Goal: Information Seeking & Learning: Learn about a topic

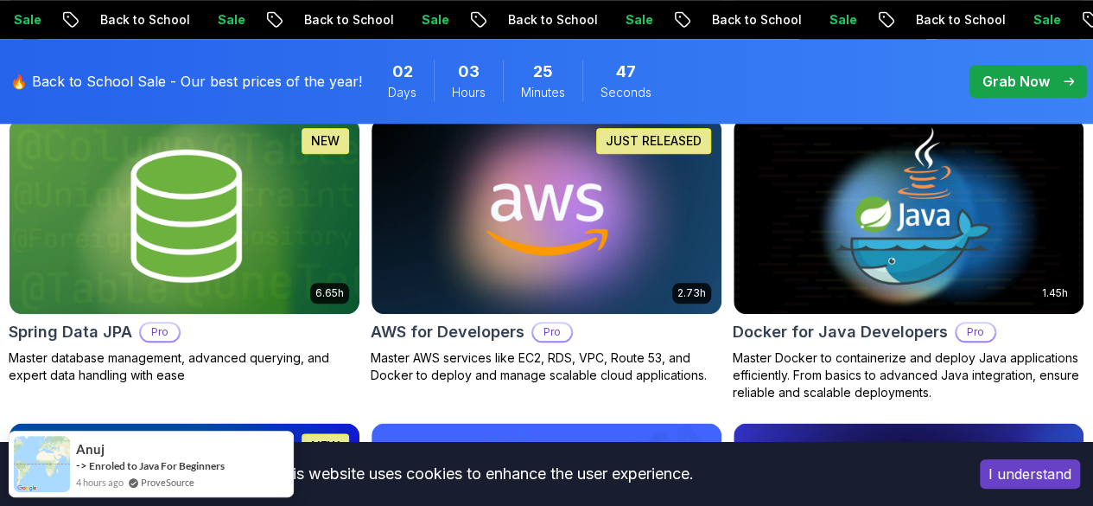
scroll to position [876, 0]
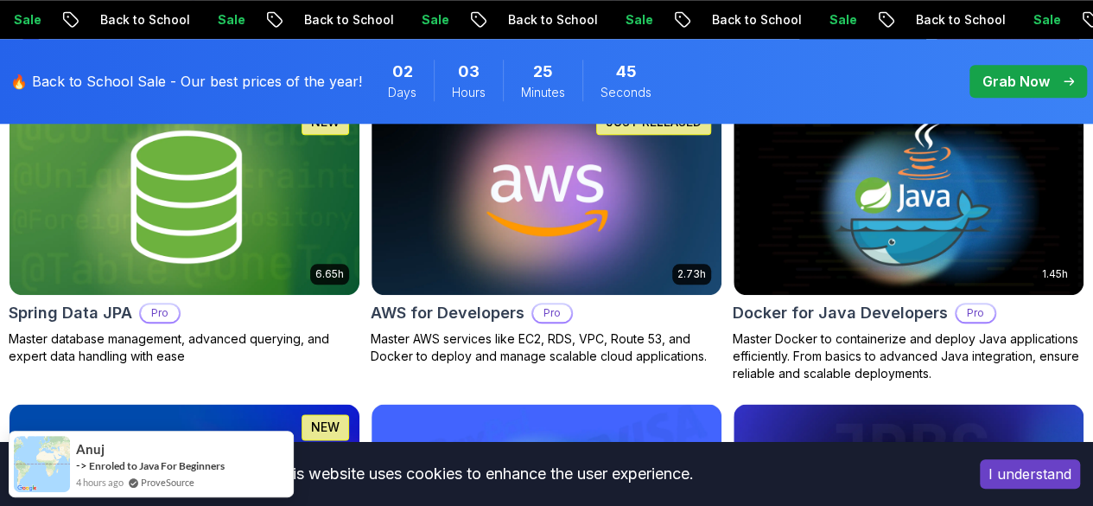
click at [1006, 482] on button "I understand" at bounding box center [1030, 473] width 100 height 29
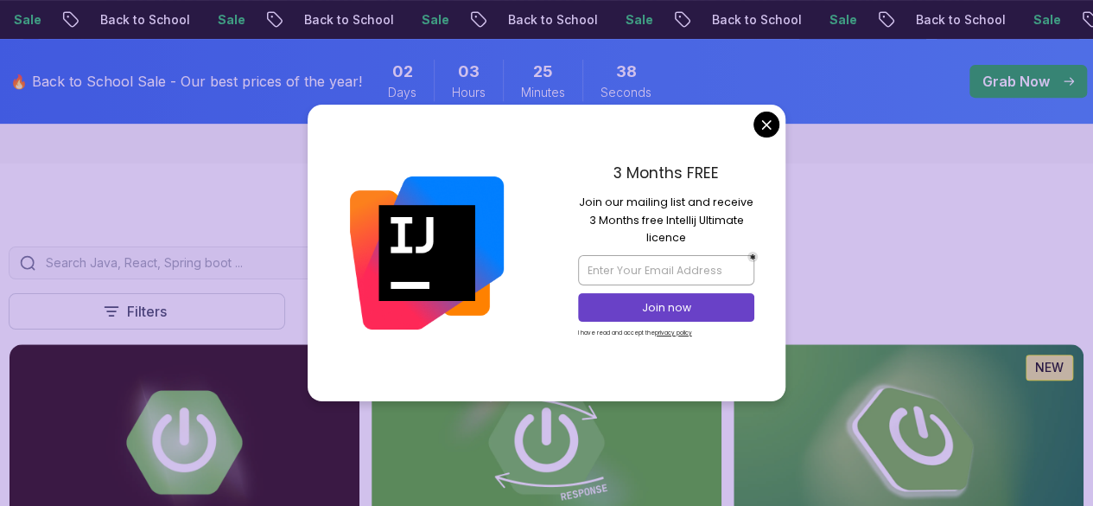
scroll to position [326, 0]
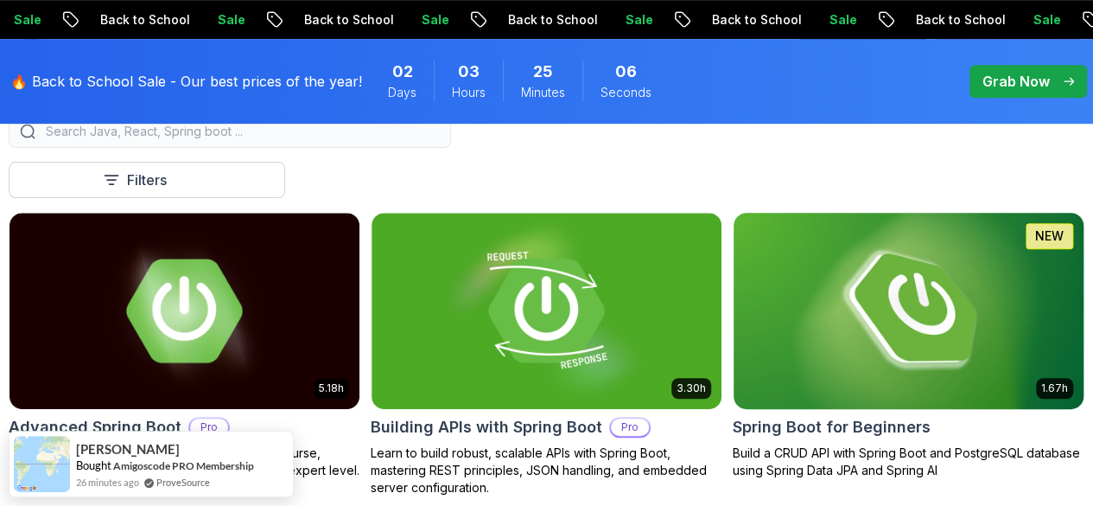
scroll to position [456, 0]
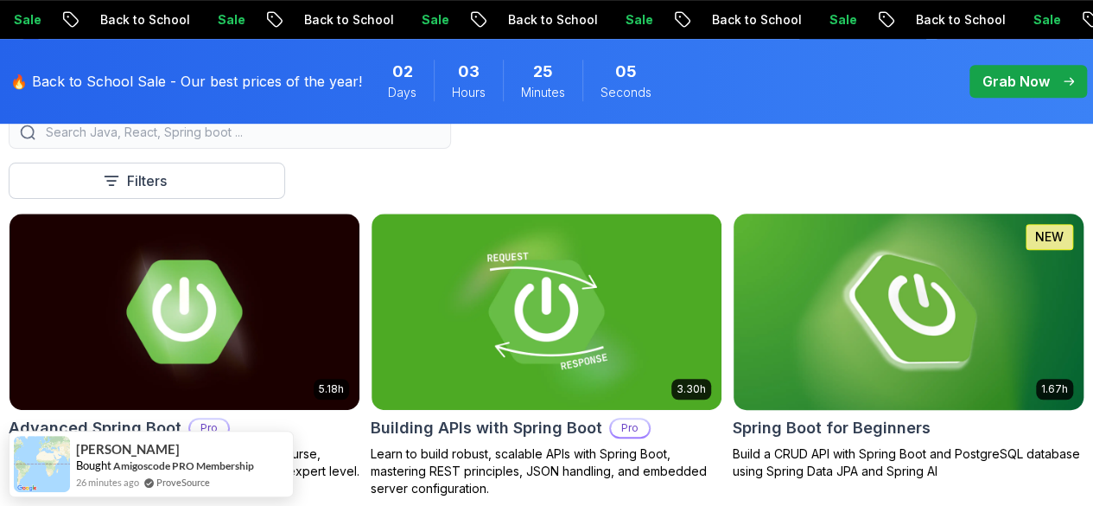
click at [932, 263] on img at bounding box center [908, 311] width 367 height 206
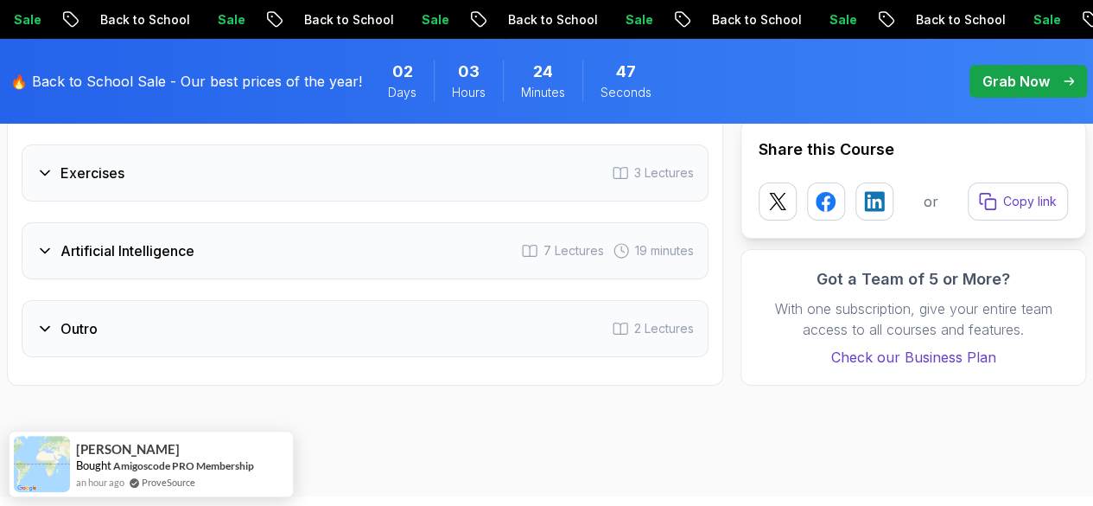
scroll to position [3107, 0]
click at [48, 245] on icon at bounding box center [44, 251] width 17 height 17
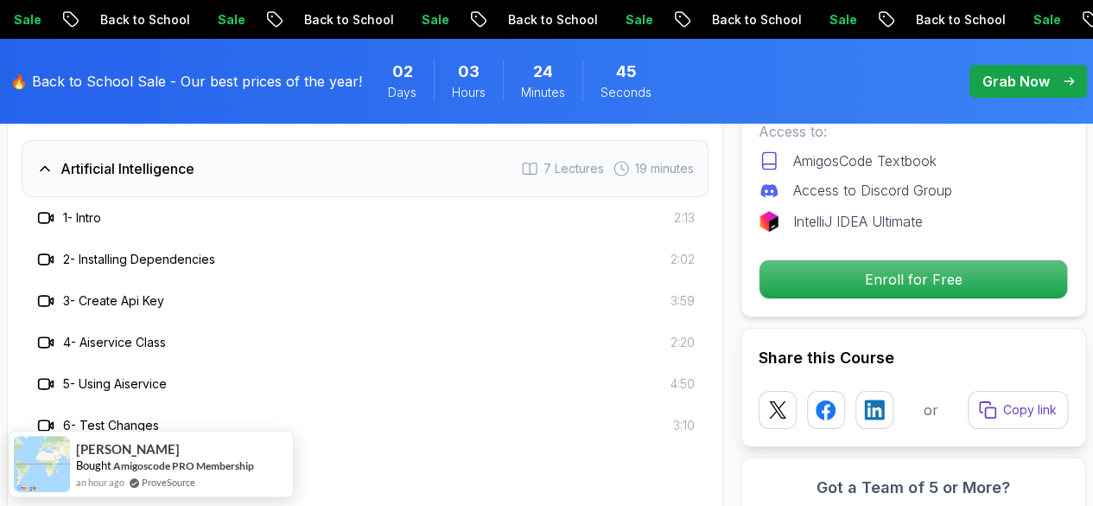
scroll to position [3024, 0]
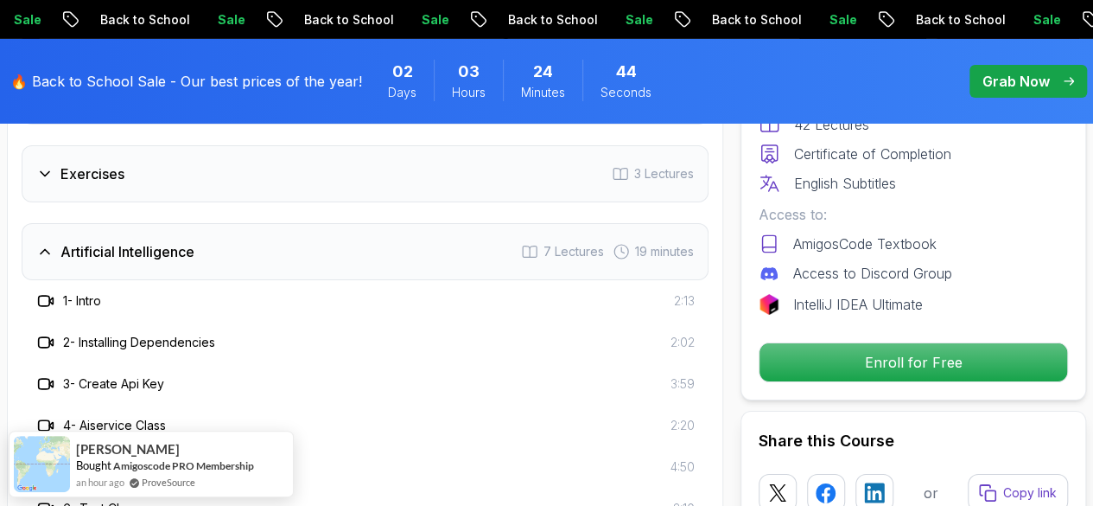
click at [48, 250] on icon at bounding box center [45, 252] width 9 height 4
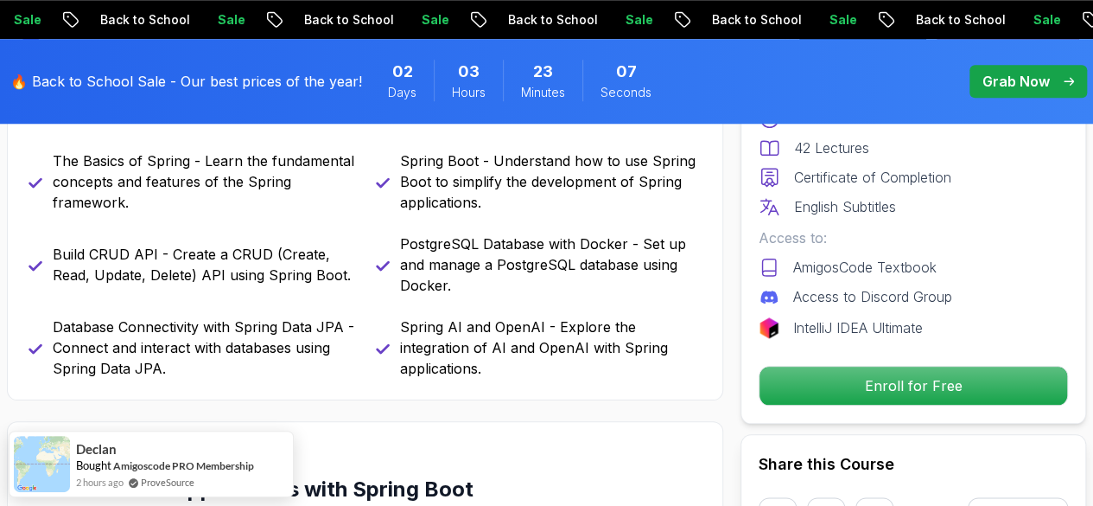
scroll to position [781, 0]
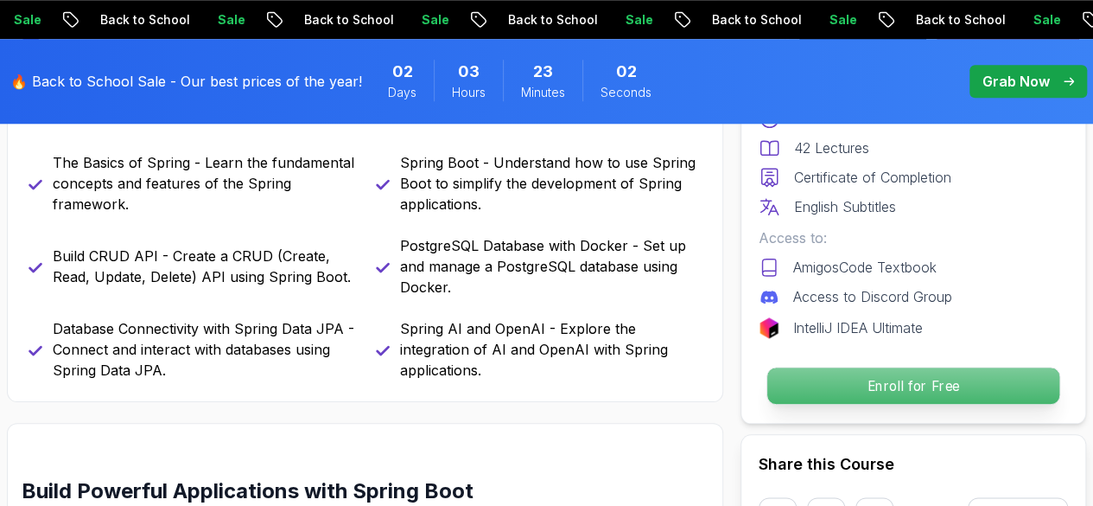
click at [908, 384] on p "Enroll for Free" at bounding box center [914, 385] width 292 height 36
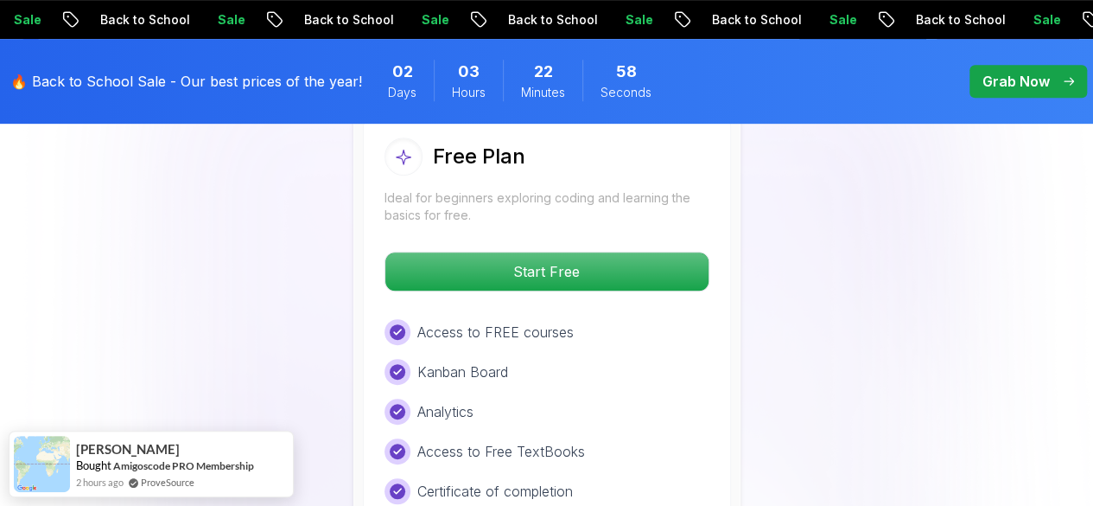
scroll to position [3655, 0]
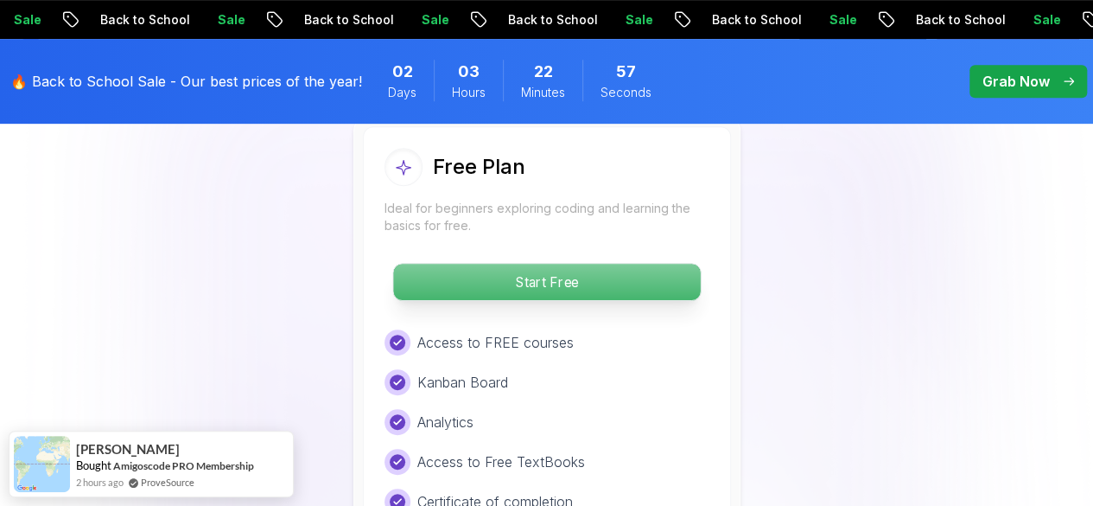
click at [529, 282] on p "Start Free" at bounding box center [546, 282] width 307 height 36
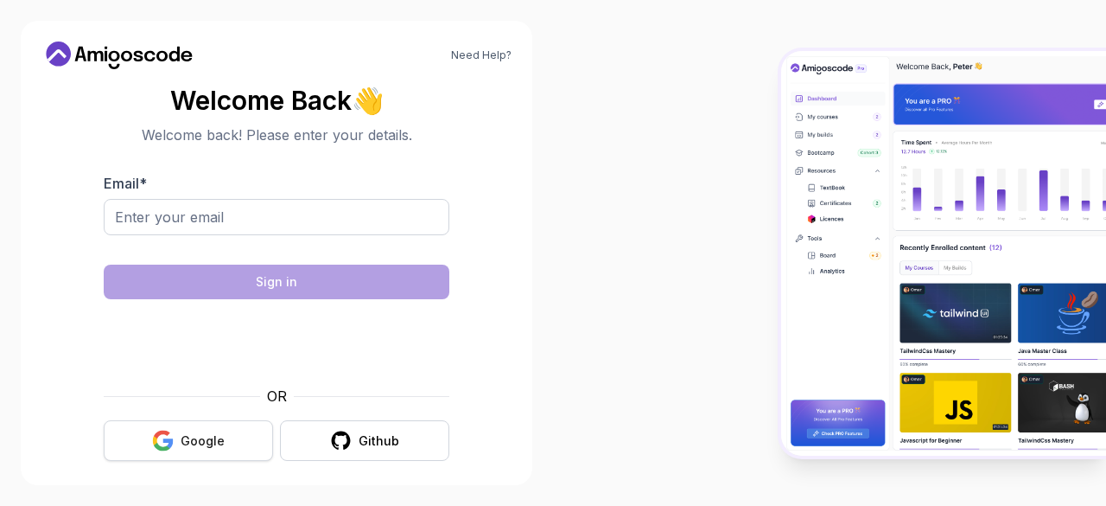
click at [173, 440] on icon "button" at bounding box center [168, 443] width 10 height 10
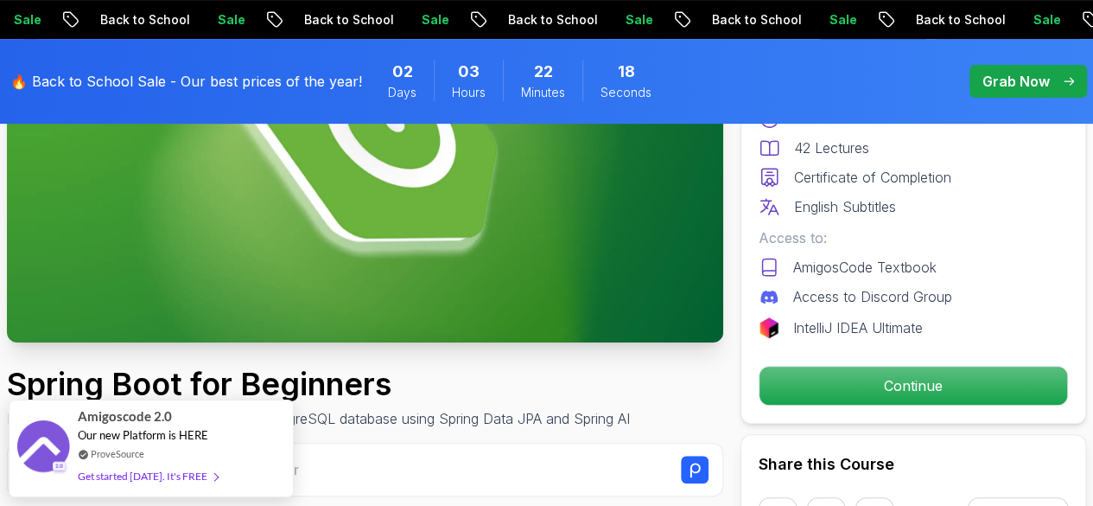
scroll to position [289, 0]
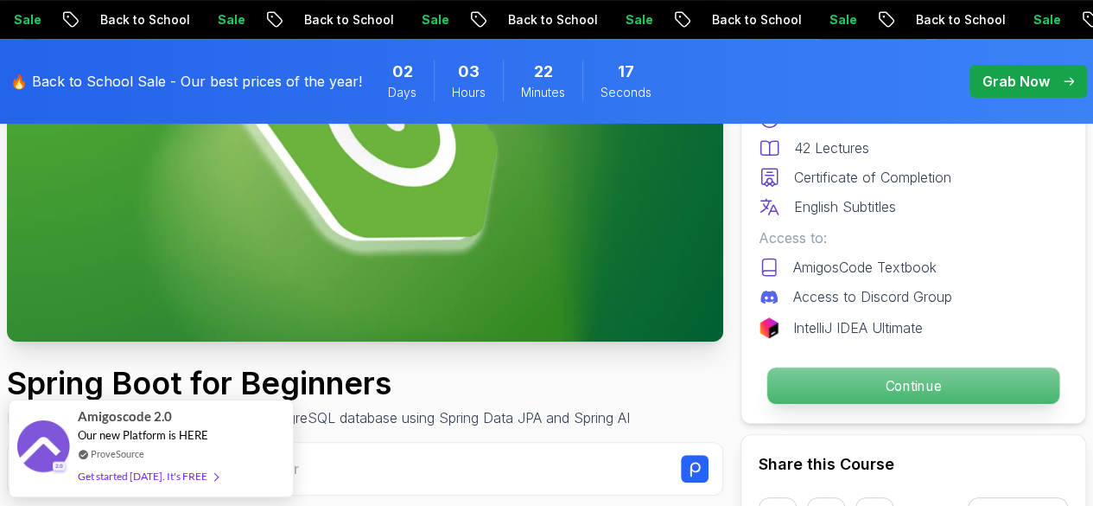
click at [856, 381] on p "Continue" at bounding box center [914, 385] width 292 height 36
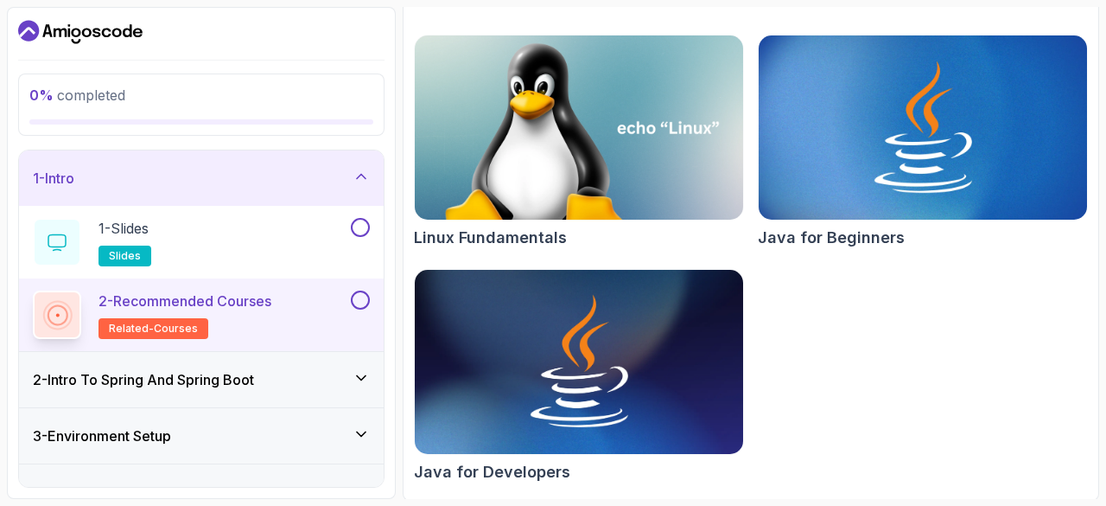
scroll to position [477, 0]
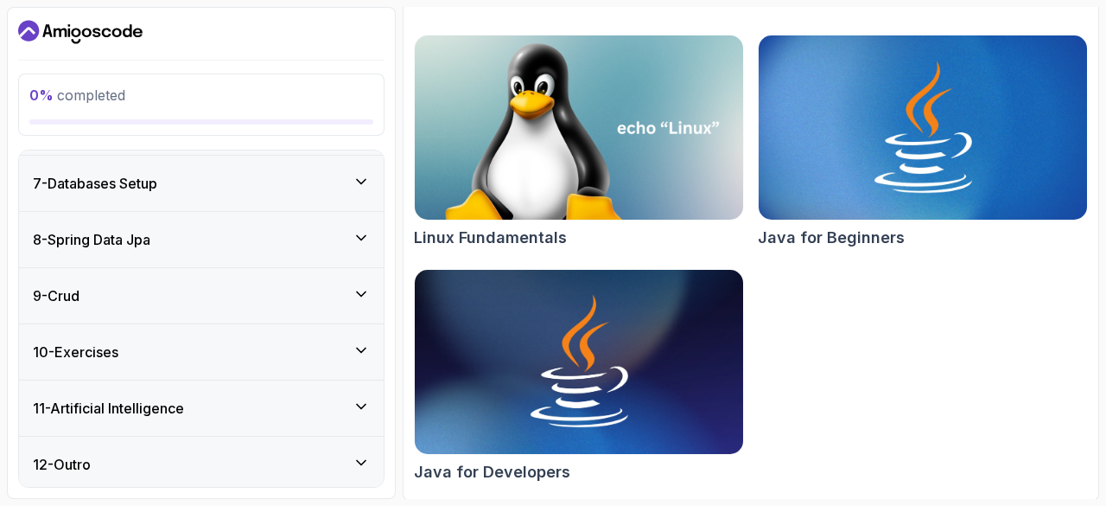
click at [267, 398] on div "11 - Artificial Intelligence" at bounding box center [201, 408] width 337 height 21
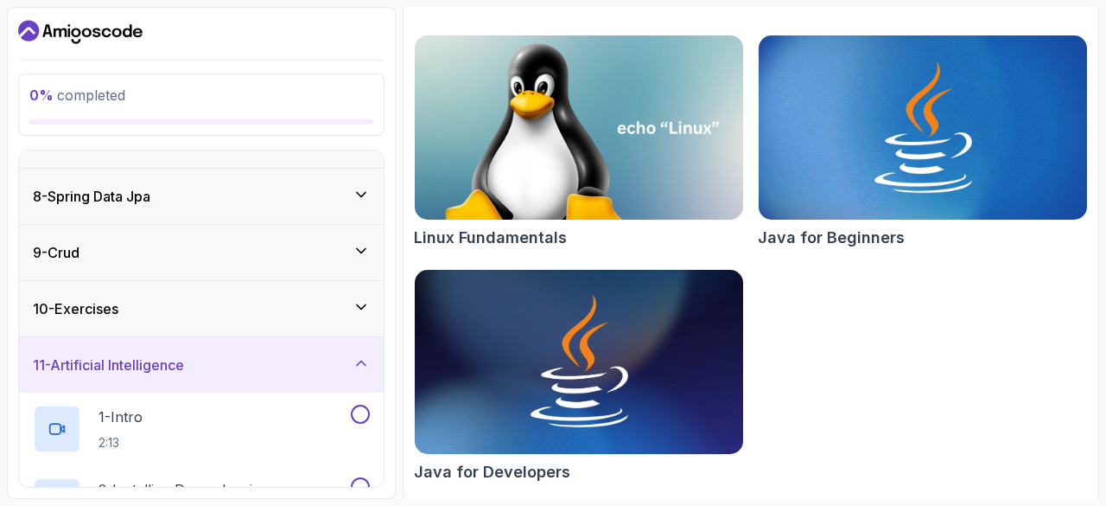
scroll to position [368, 0]
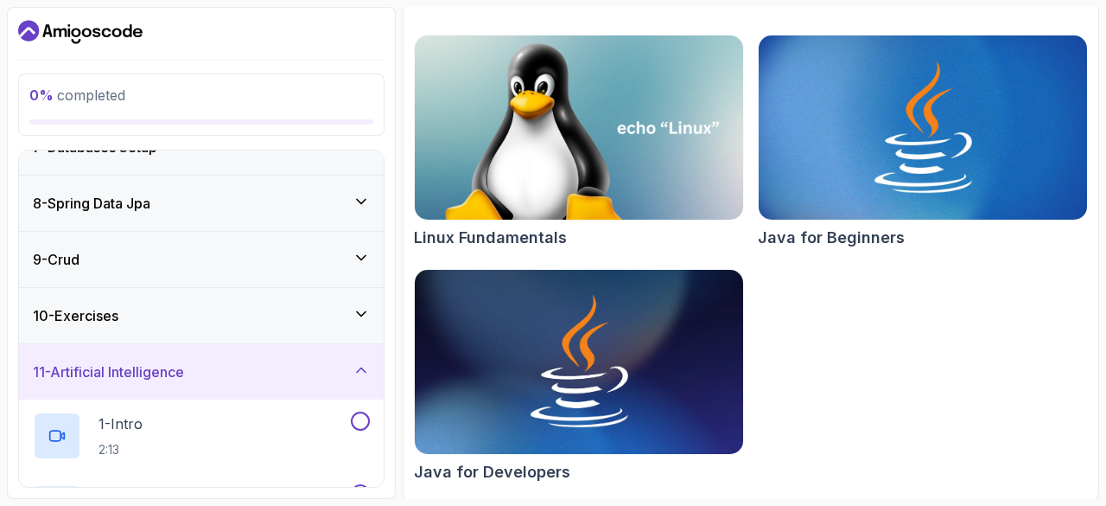
click at [262, 378] on div "11 - Artificial Intelligence" at bounding box center [201, 371] width 365 height 55
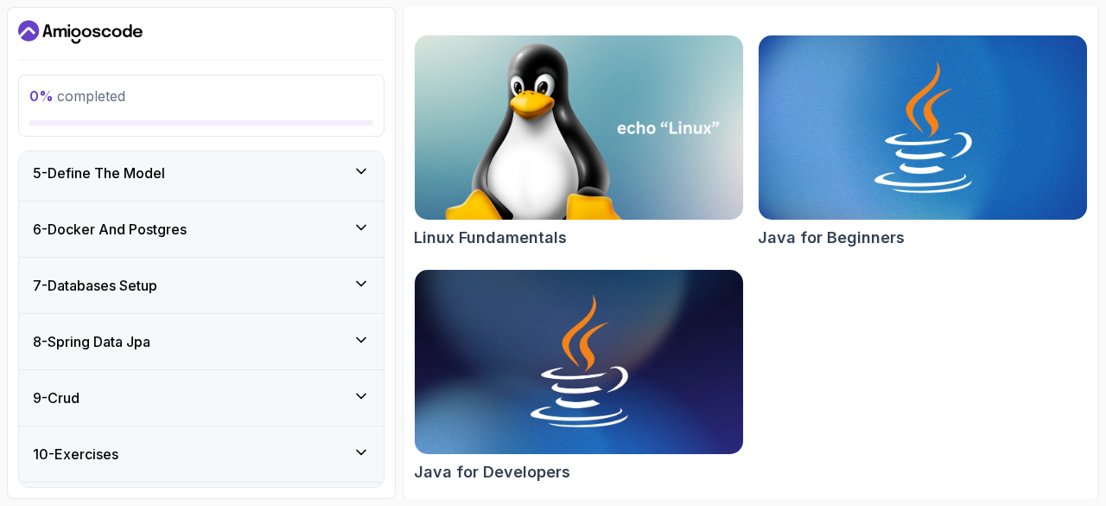
scroll to position [0, 0]
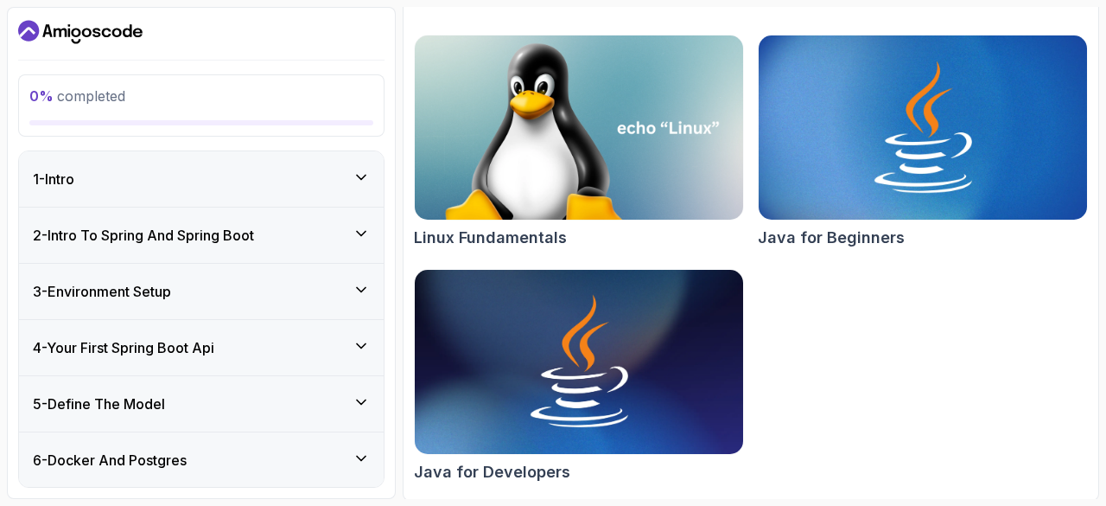
click at [259, 172] on div "1 - Intro" at bounding box center [201, 179] width 337 height 21
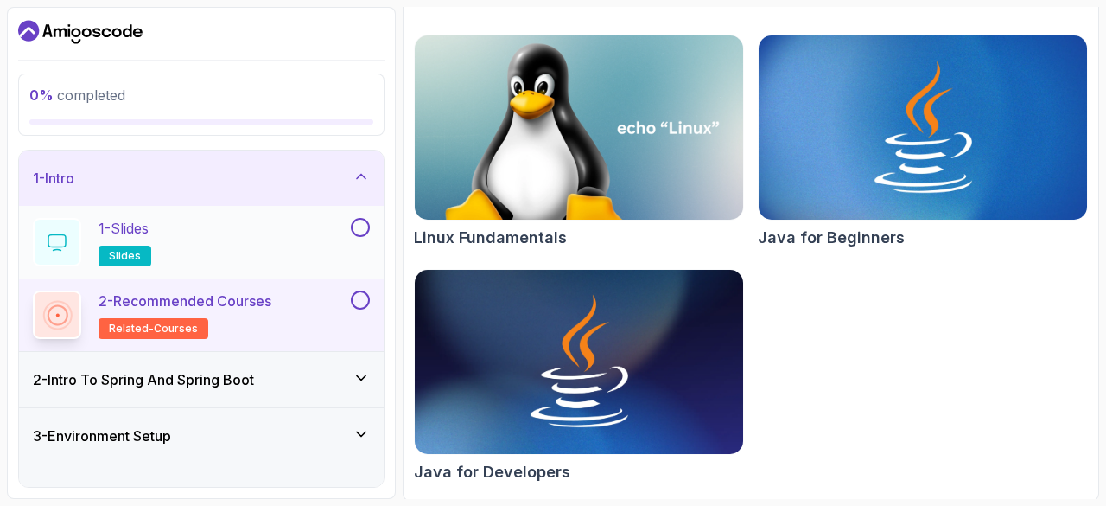
click at [287, 247] on div "1 - Slides slides" at bounding box center [190, 242] width 315 height 48
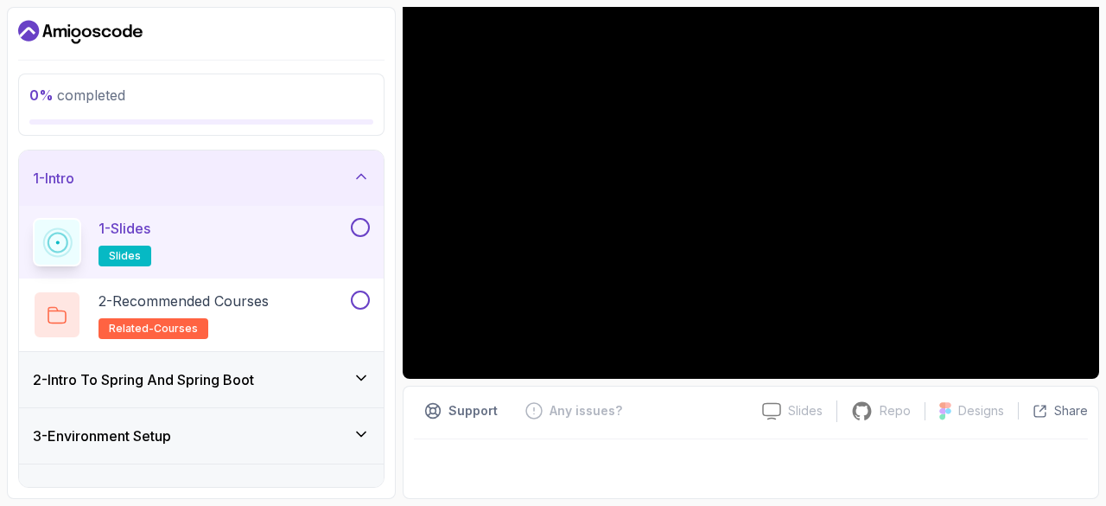
scroll to position [166, 0]
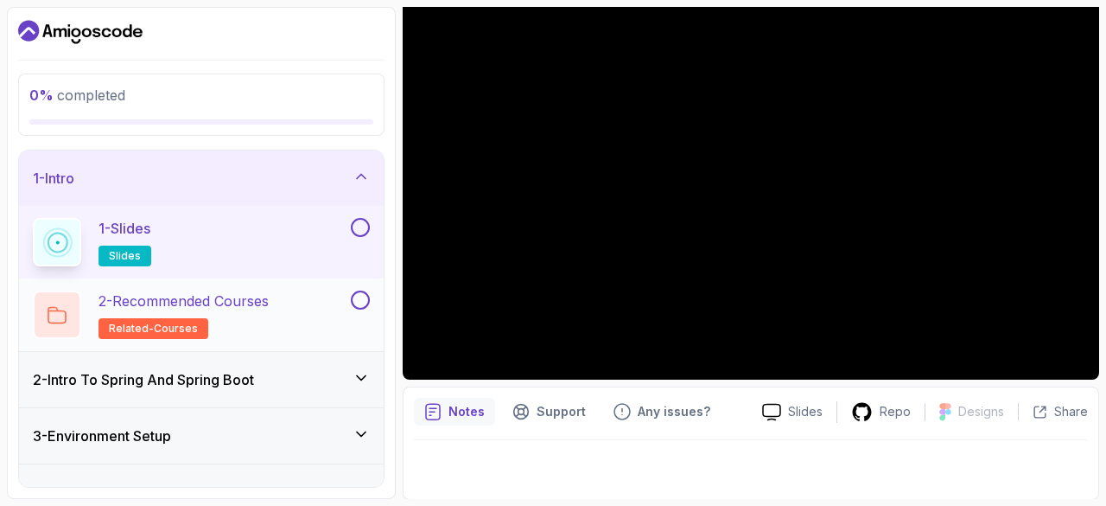
click at [269, 309] on p "2 - Recommended Courses" at bounding box center [184, 300] width 170 height 21
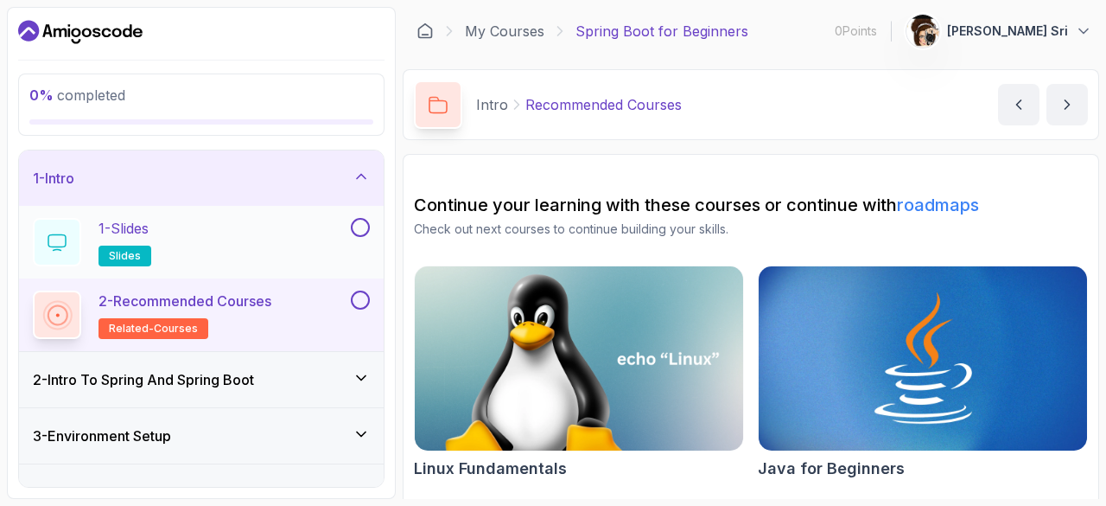
click at [364, 224] on button at bounding box center [360, 227] width 19 height 19
click at [358, 303] on button at bounding box center [360, 299] width 19 height 19
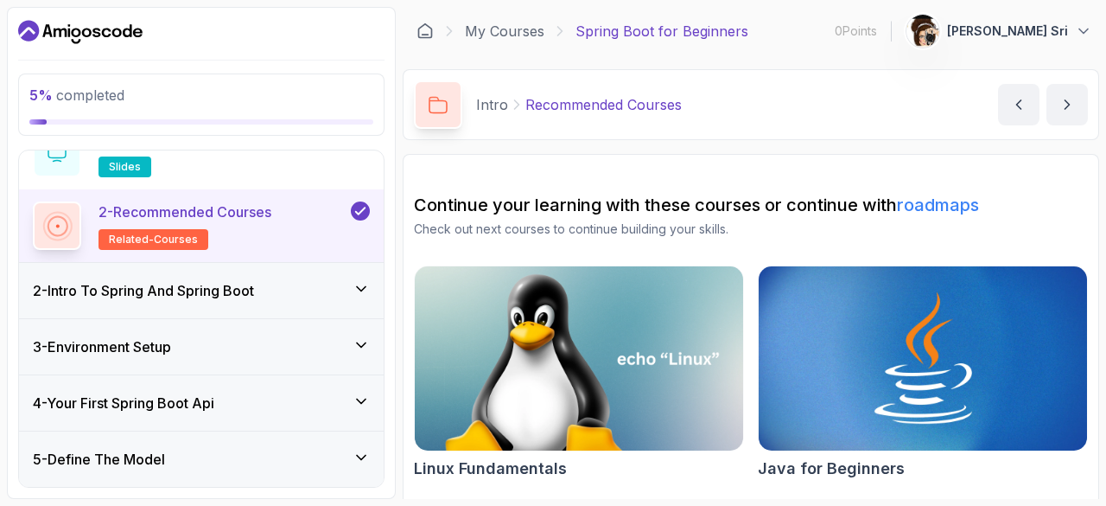
scroll to position [103, 0]
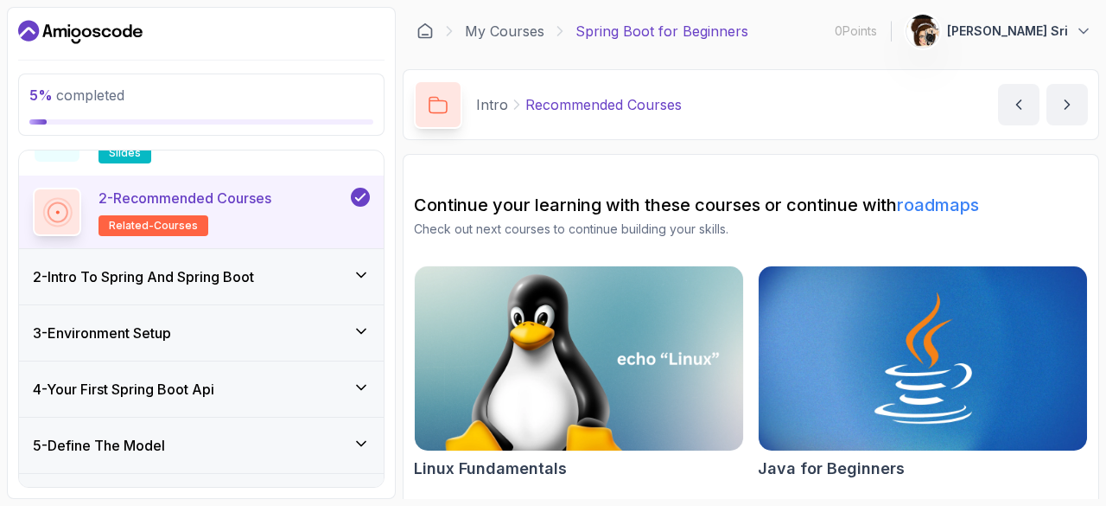
click at [350, 274] on div "2 - Intro To Spring And Spring Boot" at bounding box center [201, 276] width 337 height 21
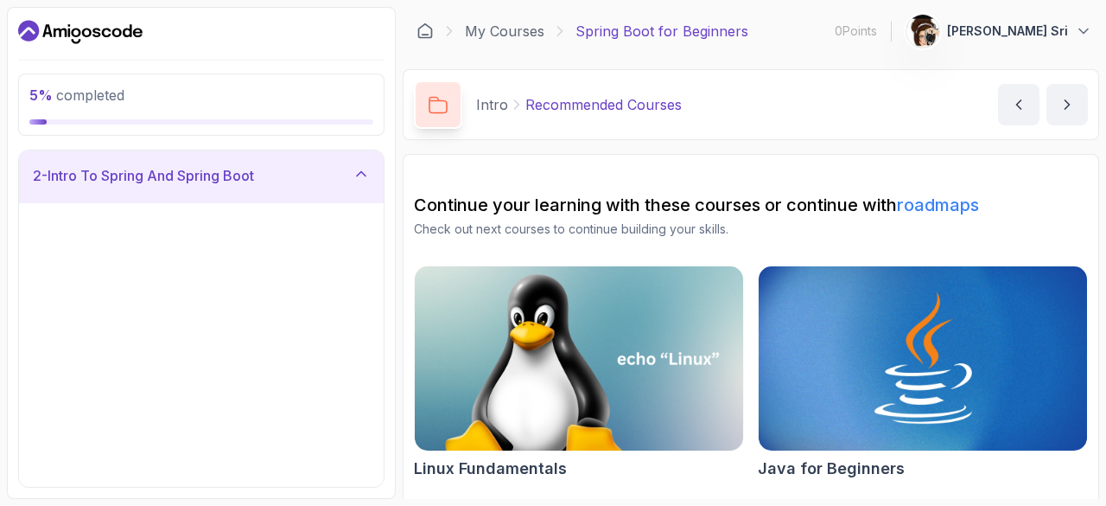
scroll to position [60, 0]
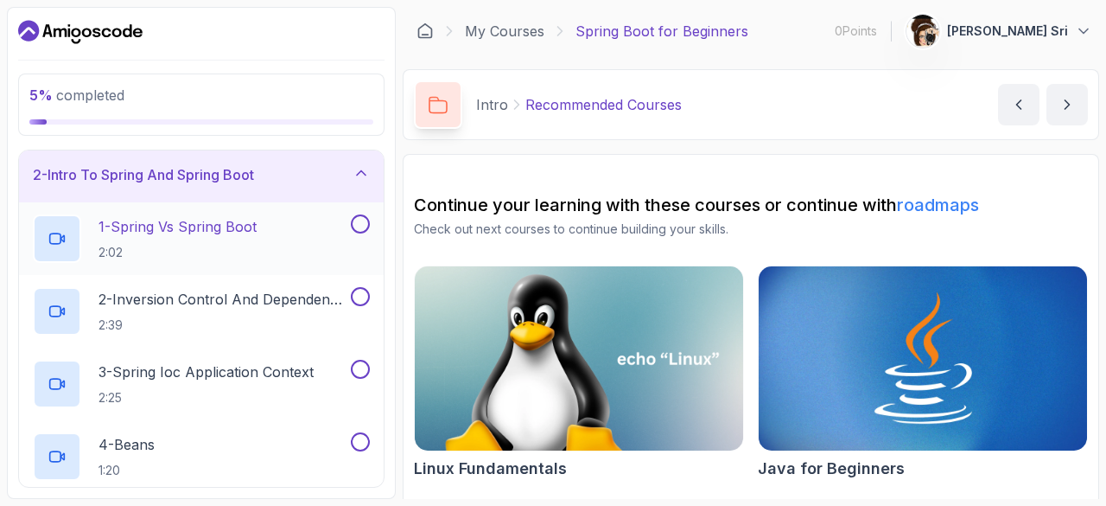
click at [257, 232] on p "1 - Spring Vs Spring Boot" at bounding box center [178, 226] width 158 height 21
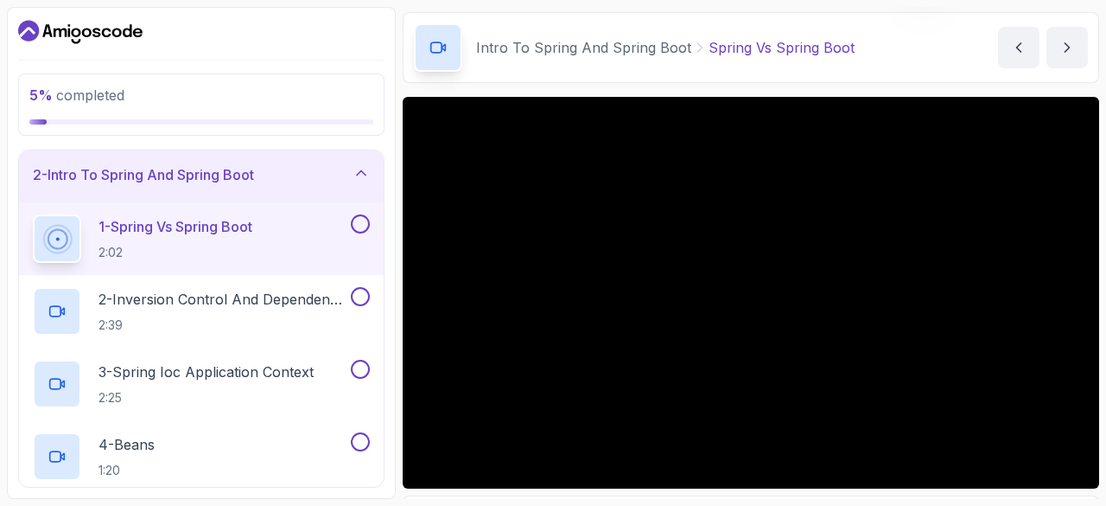
scroll to position [49, 0]
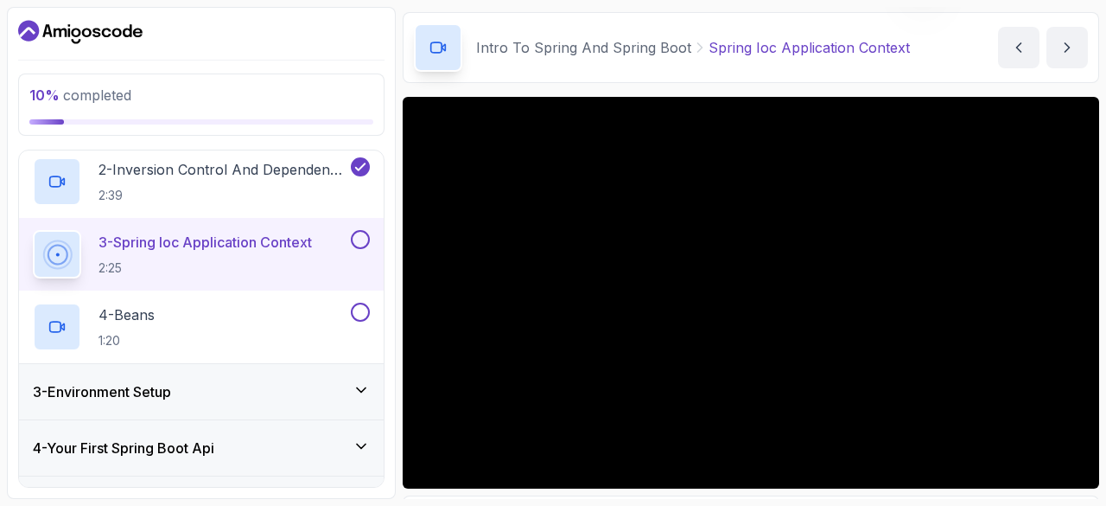
scroll to position [185, 0]
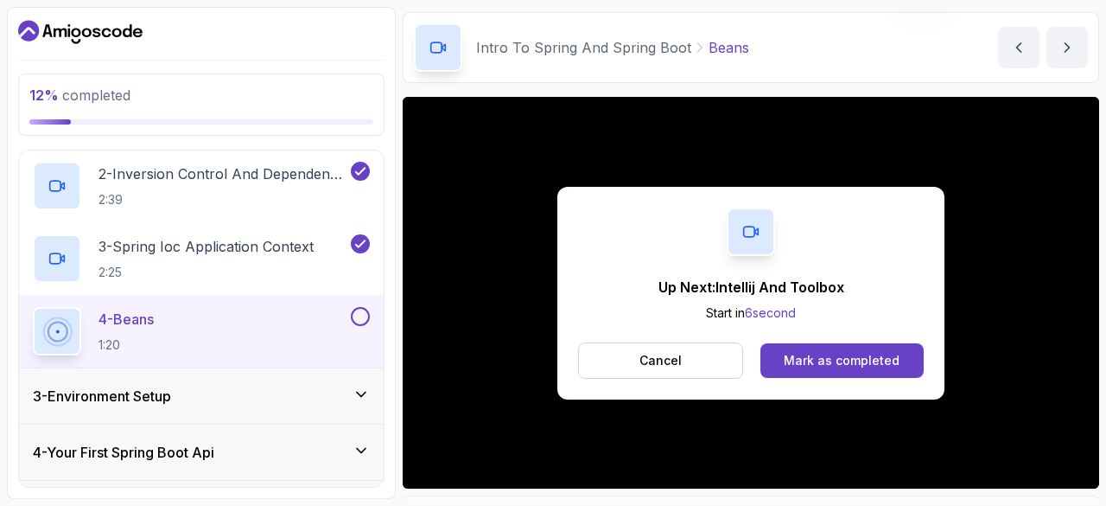
click at [660, 360] on p "Cancel" at bounding box center [661, 360] width 42 height 17
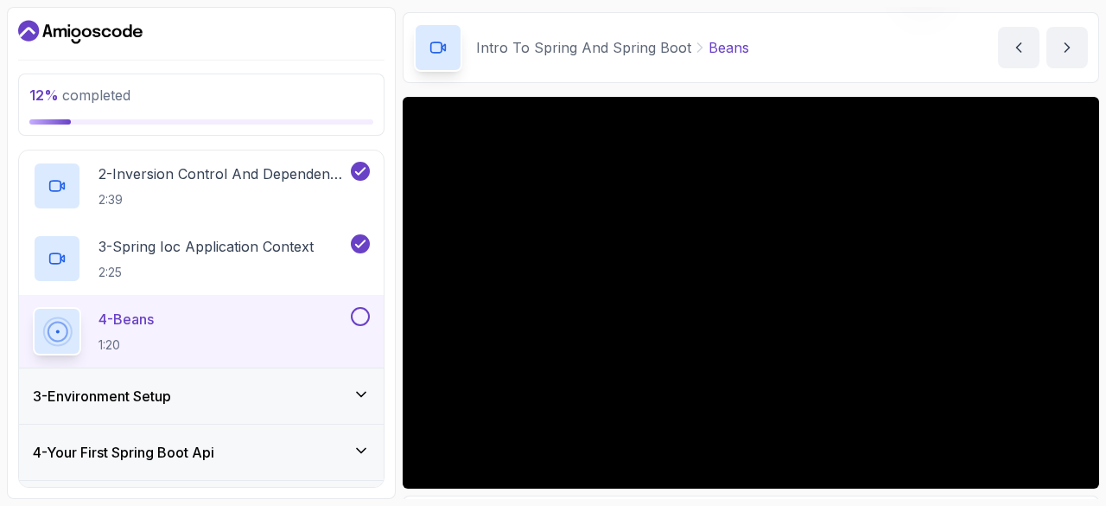
click at [362, 310] on button at bounding box center [360, 316] width 19 height 19
click at [358, 386] on icon at bounding box center [361, 394] width 17 height 17
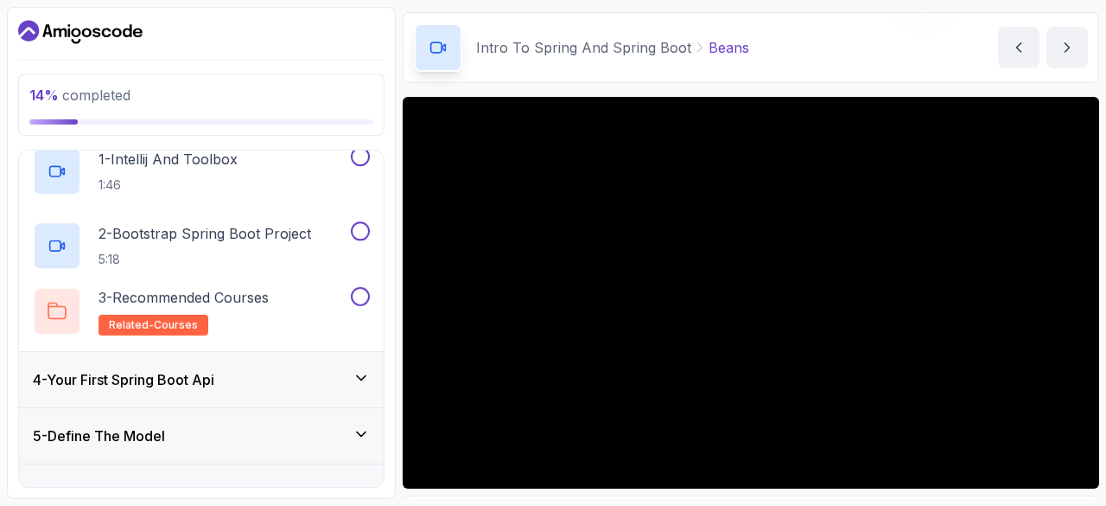
scroll to position [142, 0]
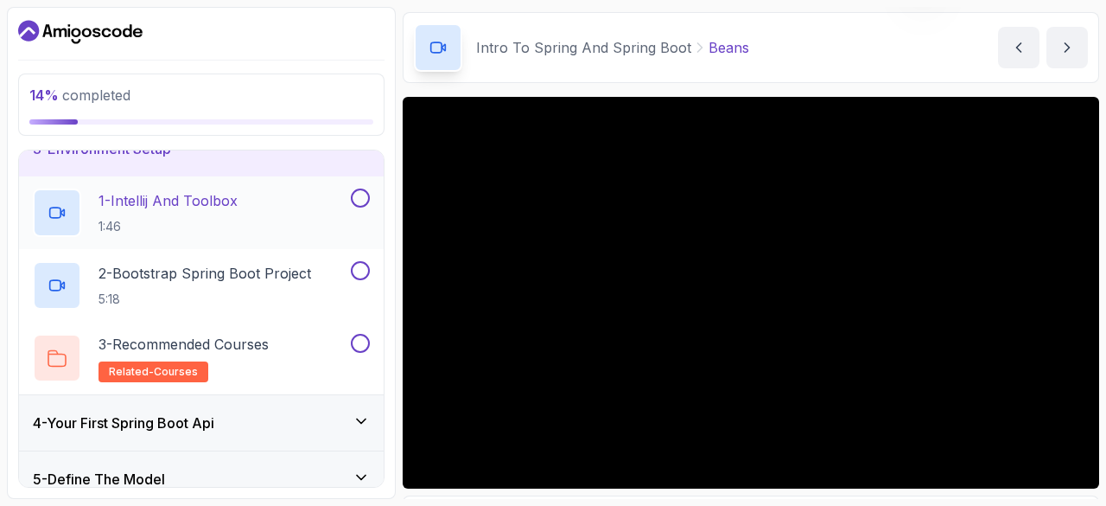
click at [333, 210] on div "1 - Intellij And Toolbox 1:46" at bounding box center [190, 212] width 315 height 48
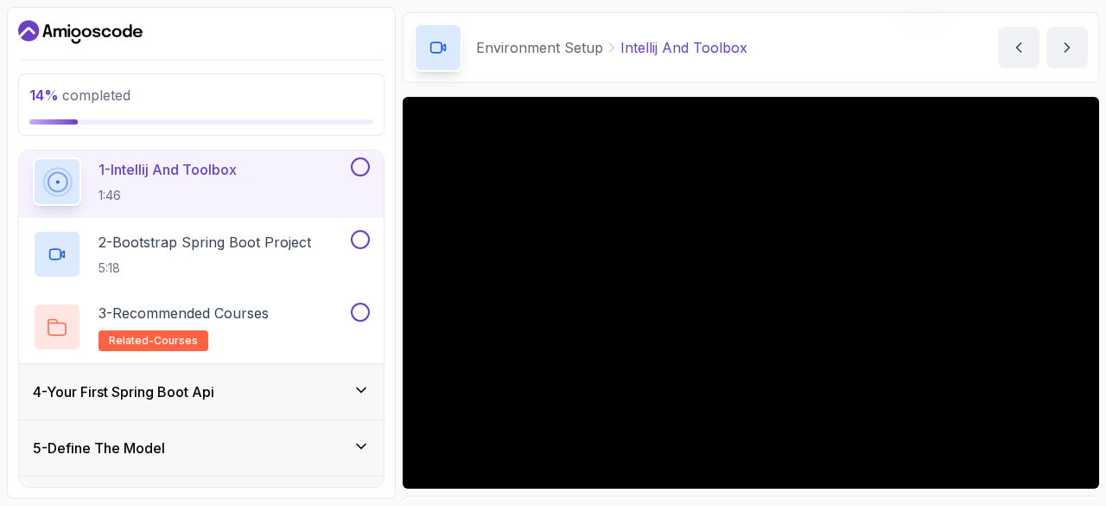
scroll to position [86, 0]
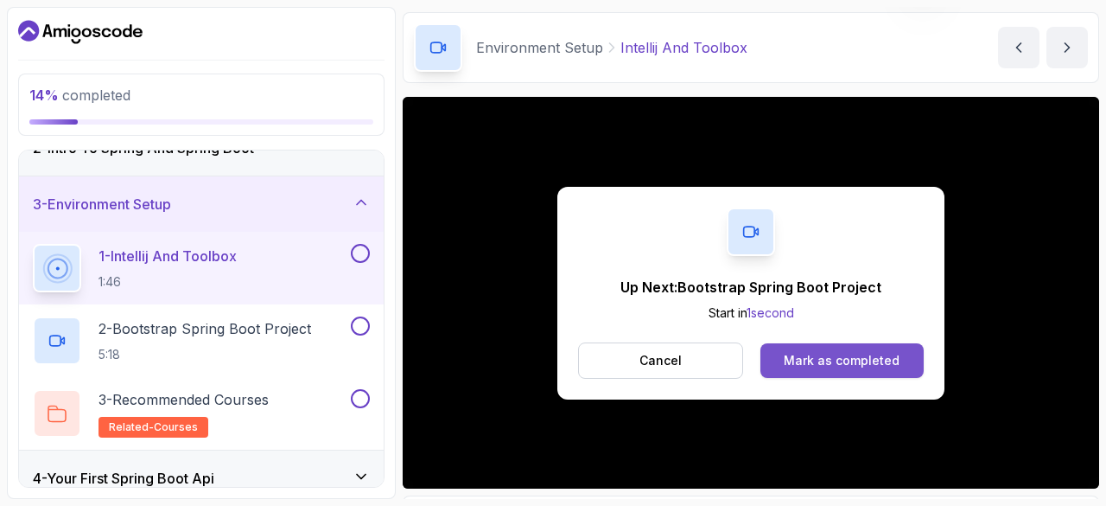
click at [790, 352] on div "Mark as completed" at bounding box center [842, 360] width 116 height 17
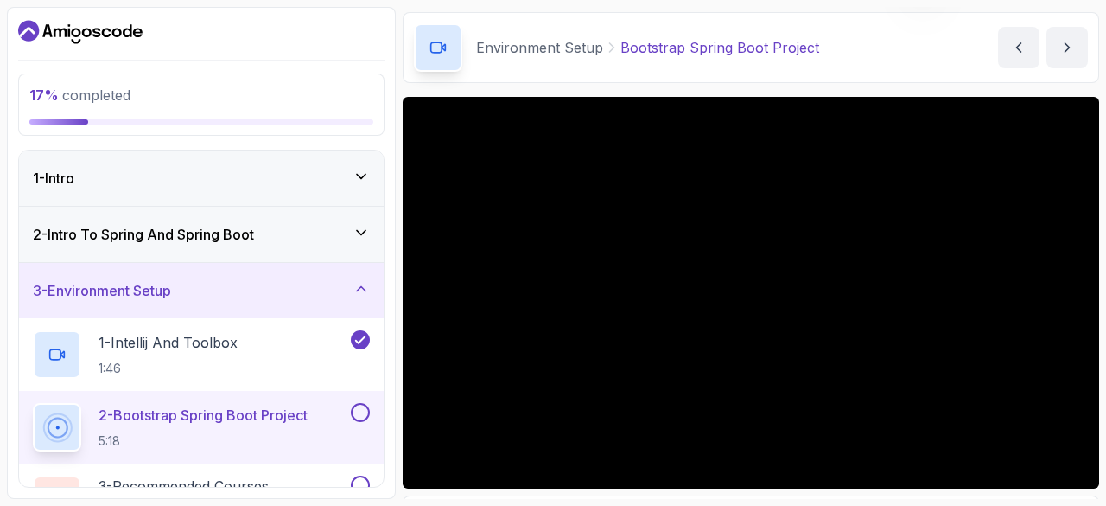
scroll to position [173, 0]
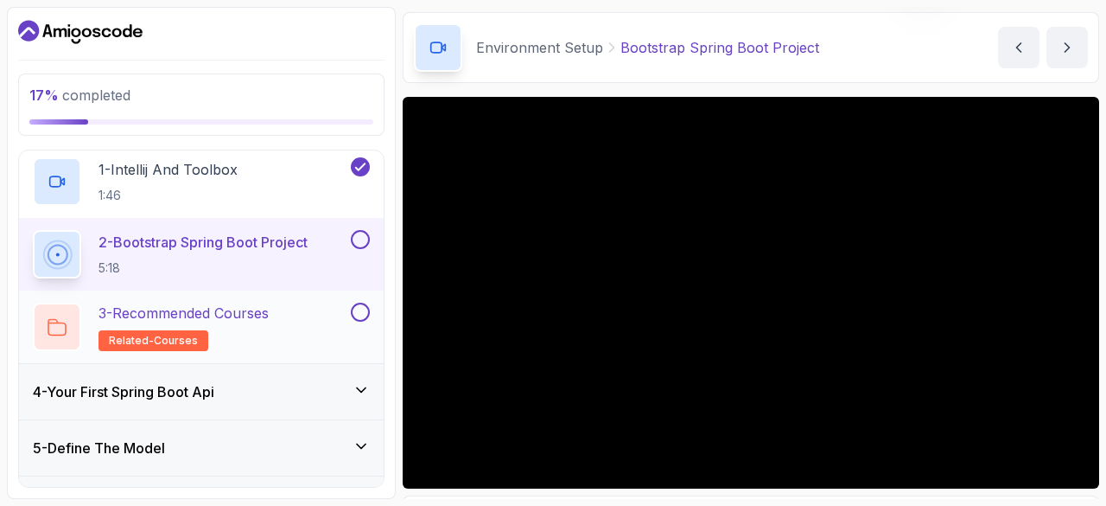
click at [364, 309] on button at bounding box center [360, 312] width 19 height 19
click at [310, 392] on div "4 - Your First Spring Boot Api" at bounding box center [201, 391] width 337 height 21
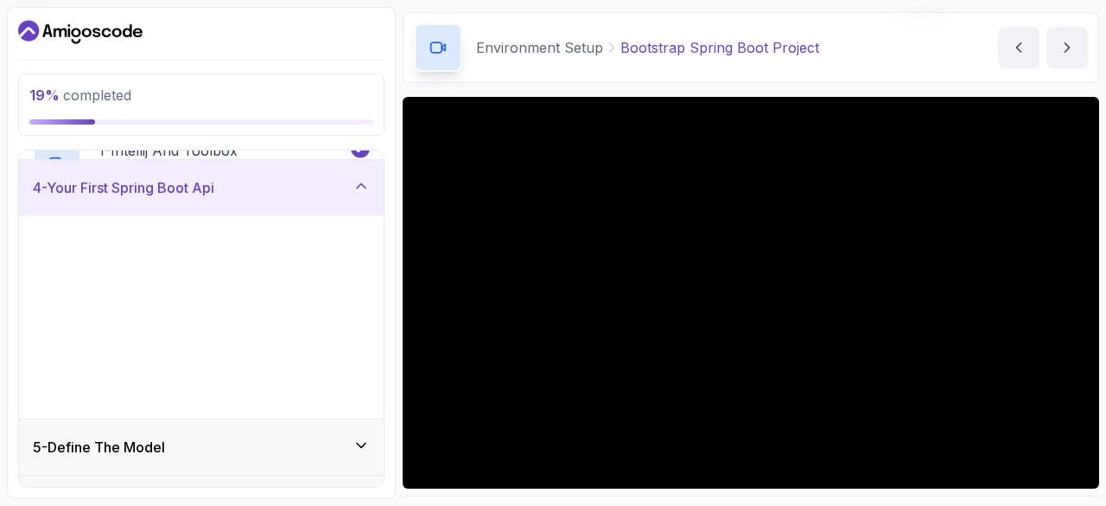
scroll to position [168, 0]
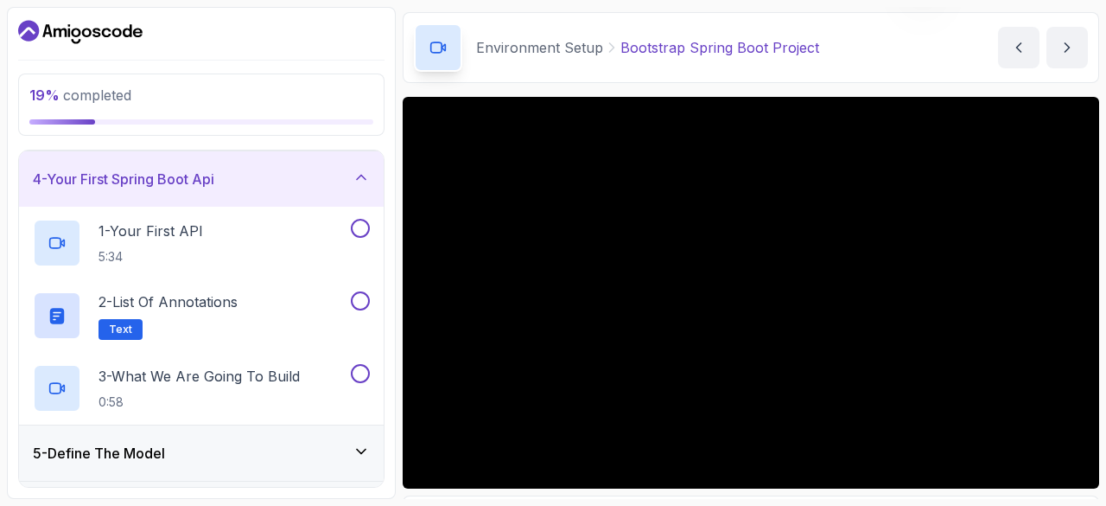
click at [369, 177] on icon at bounding box center [361, 177] width 17 height 17
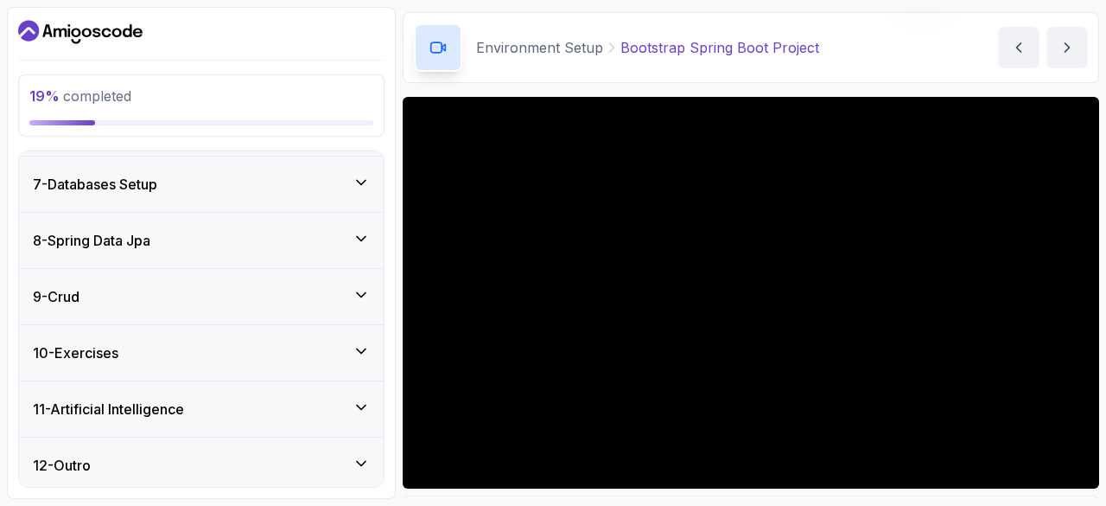
scroll to position [0, 0]
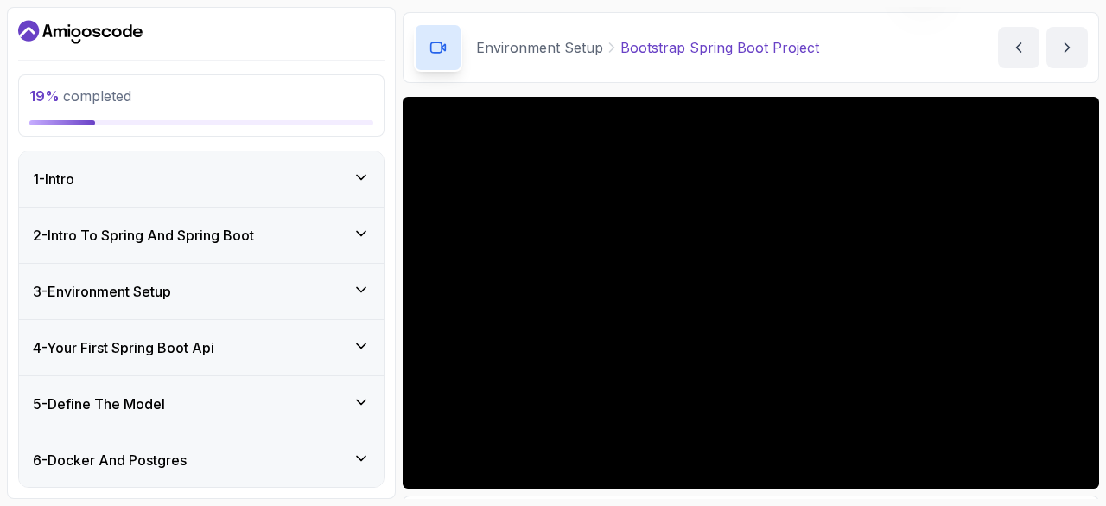
click at [308, 289] on div "3 - Environment Setup" at bounding box center [201, 291] width 337 height 21
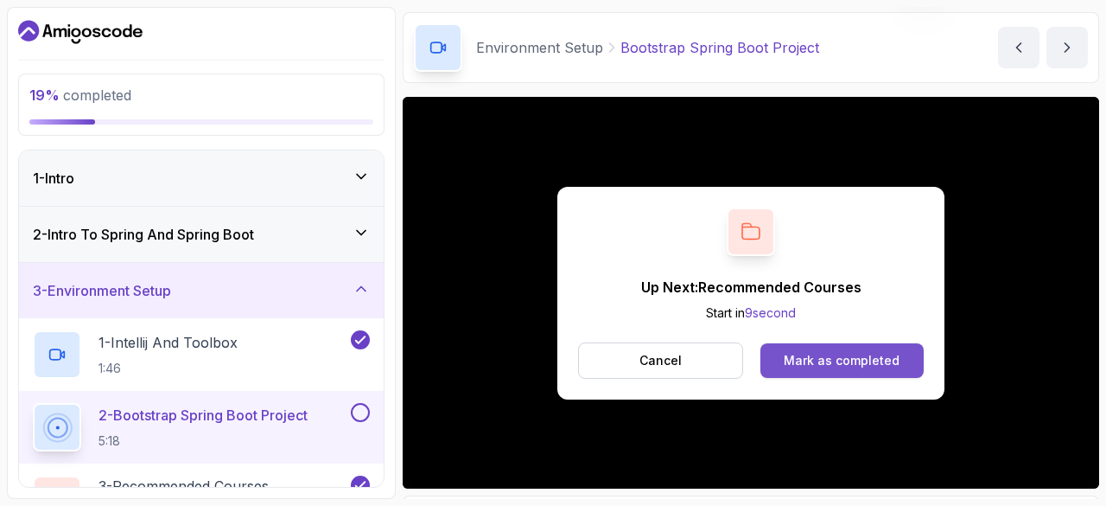
click at [819, 350] on button "Mark as completed" at bounding box center [842, 360] width 163 height 35
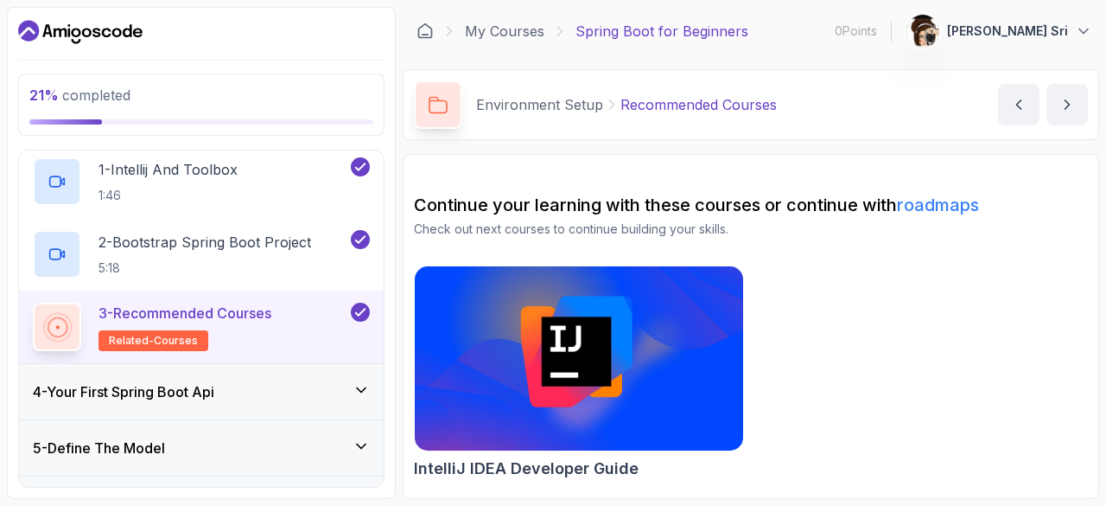
scroll to position [259, 0]
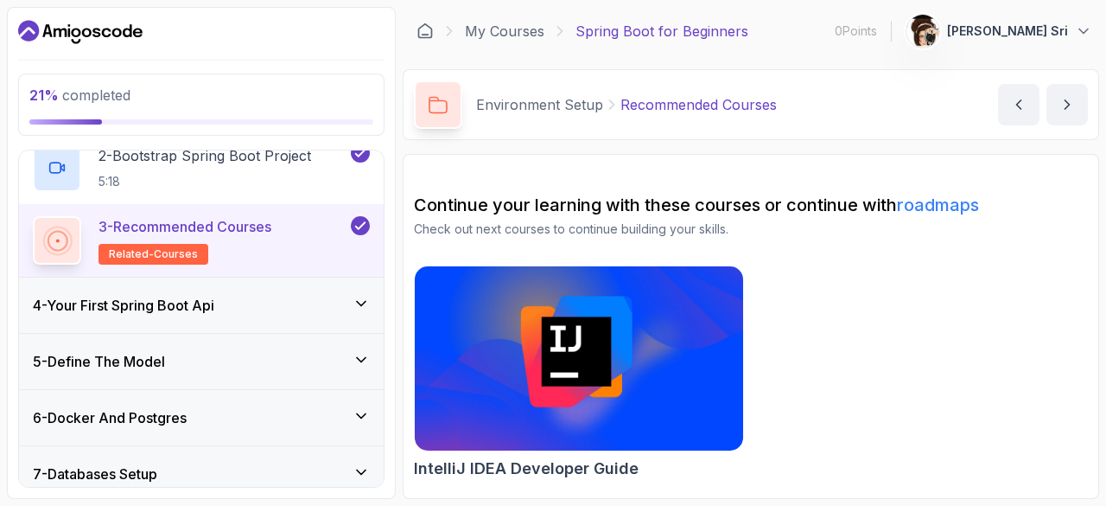
click at [225, 310] on div "4 - Your First Spring Boot Api" at bounding box center [201, 305] width 337 height 21
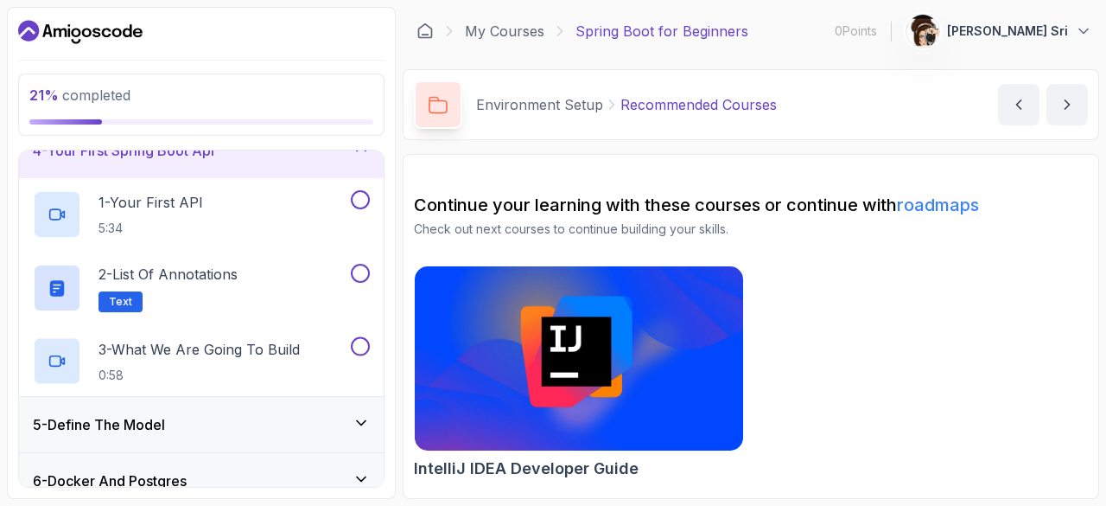
scroll to position [195, 0]
click at [271, 213] on div "1 - Your First API 5:34" at bounding box center [190, 215] width 315 height 48
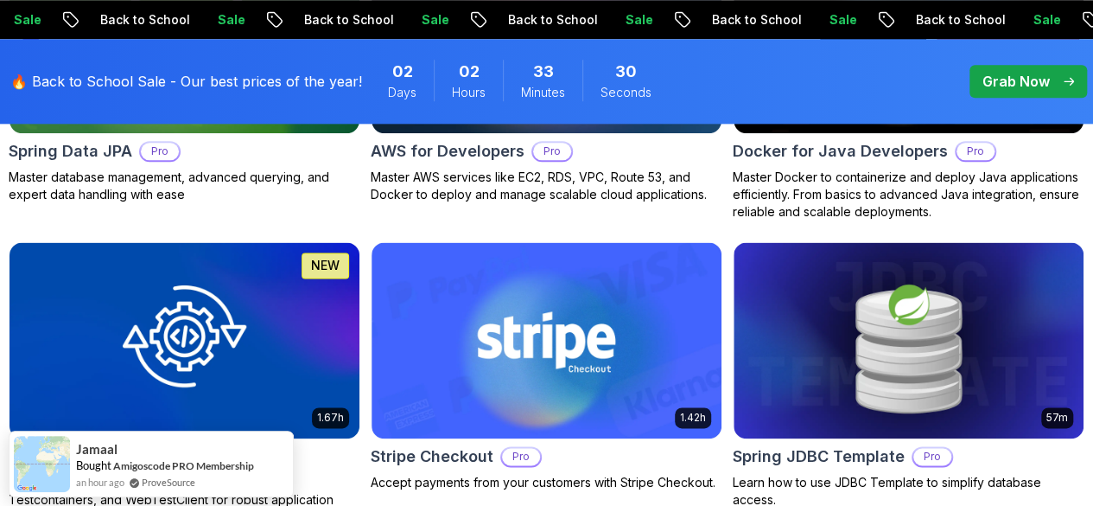
scroll to position [951, 0]
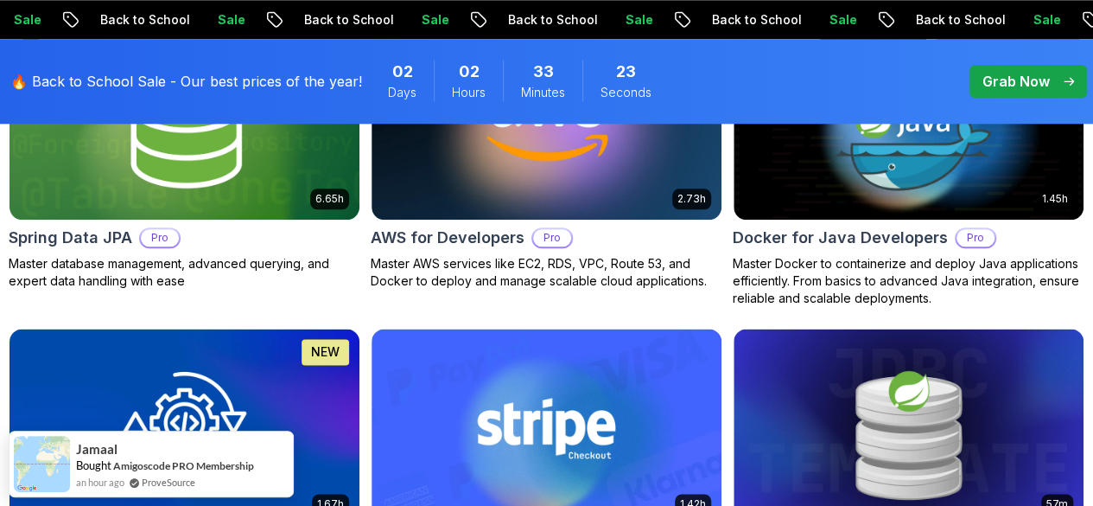
click at [1025, 77] on p "Grab Now" at bounding box center [1016, 81] width 67 height 21
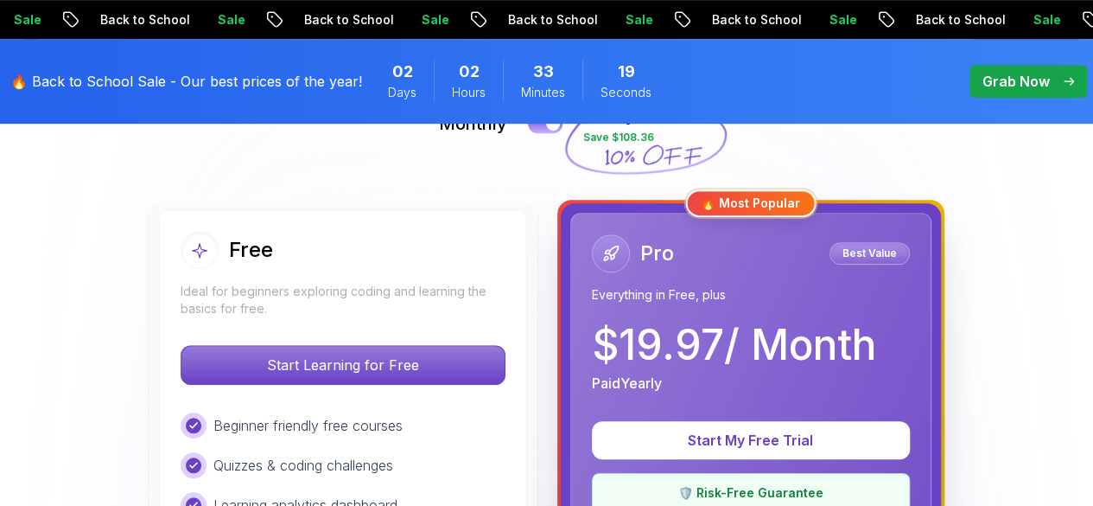
scroll to position [519, 0]
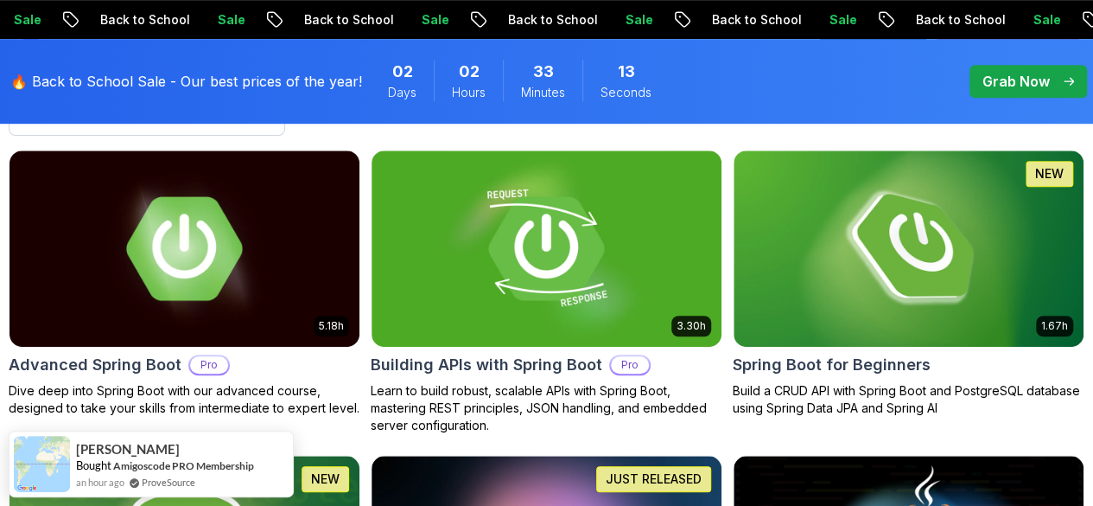
scroll to position [86, 0]
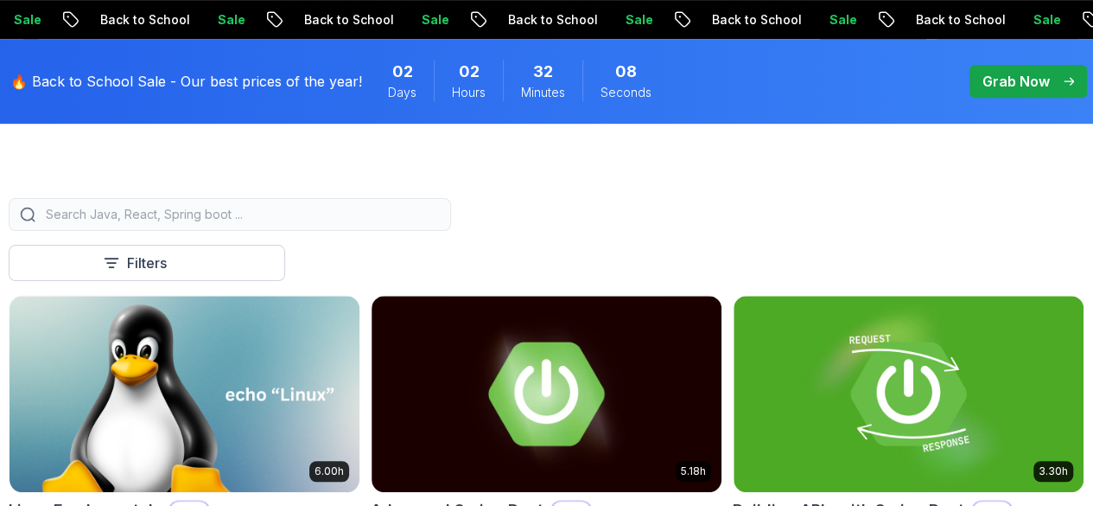
scroll to position [519, 0]
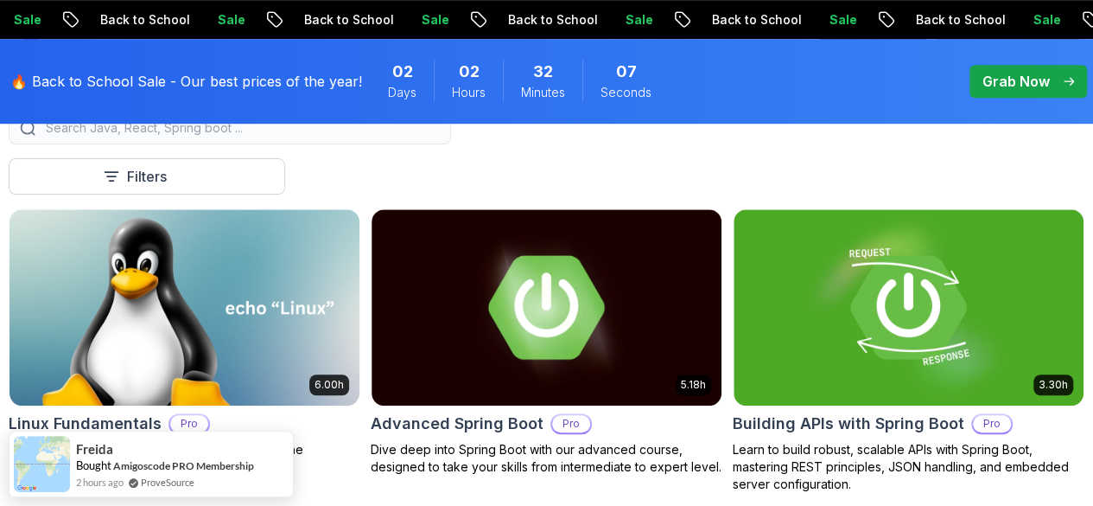
click at [0, 0] on icon "button" at bounding box center [0, 0] width 0 height 0
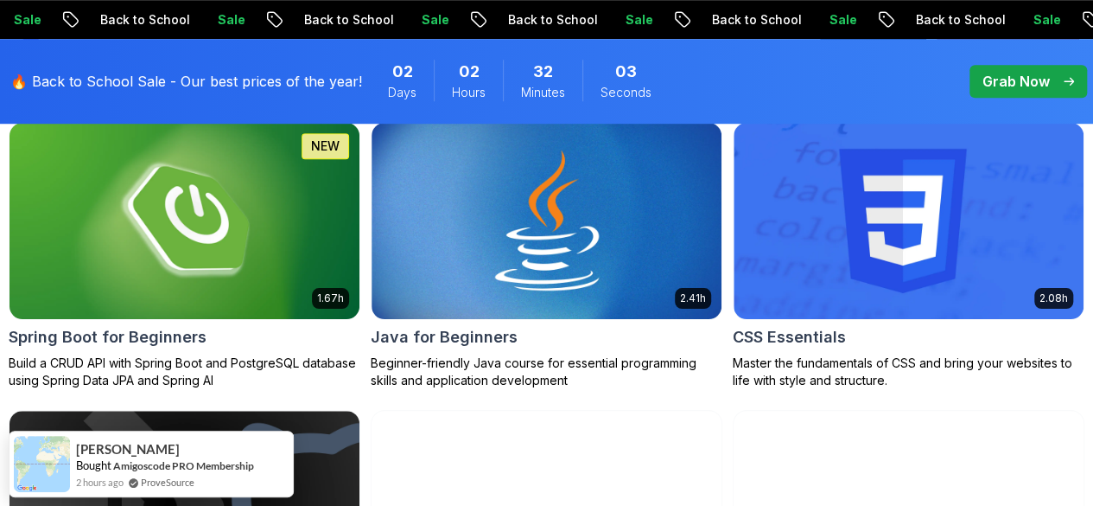
scroll to position [778, 0]
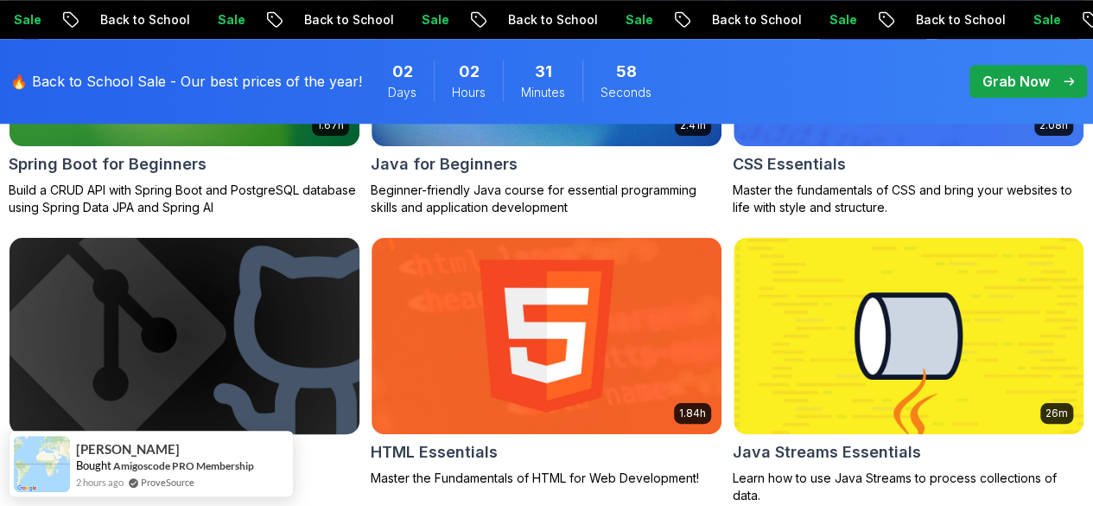
click at [368, 238] on img at bounding box center [184, 336] width 367 height 206
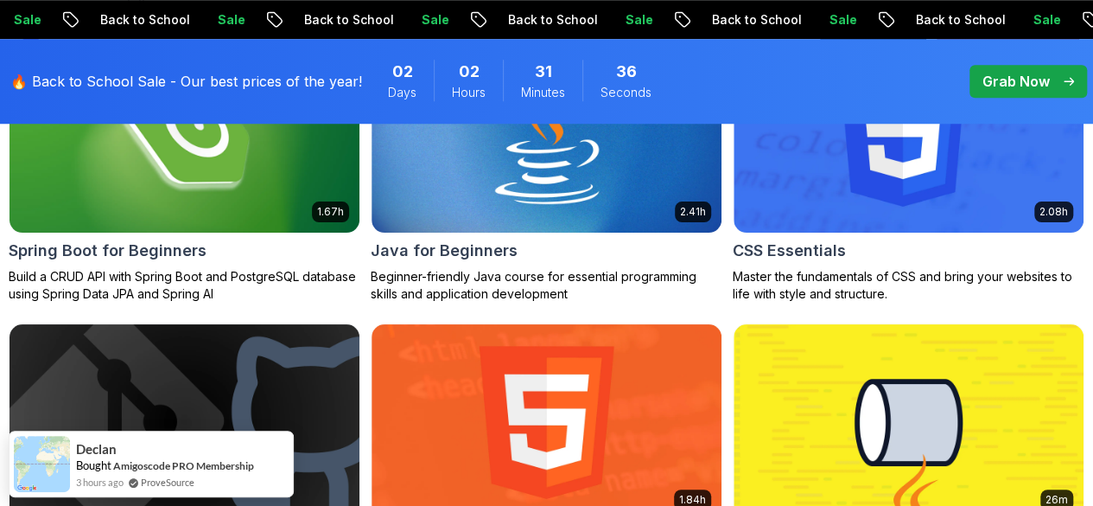
scroll to position [346, 0]
